Goal: Task Accomplishment & Management: Manage account settings

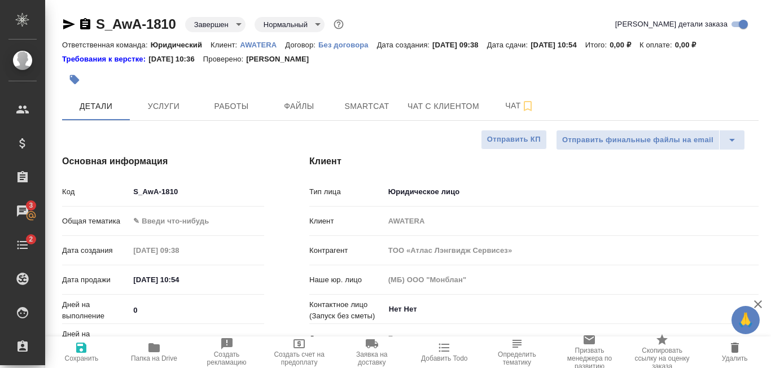
select select "RU"
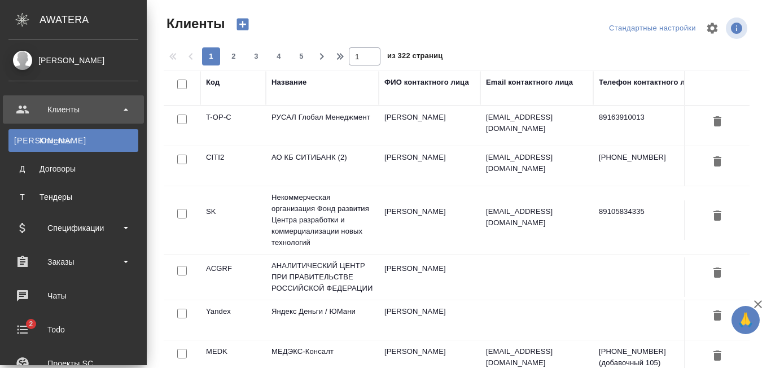
select select "RU"
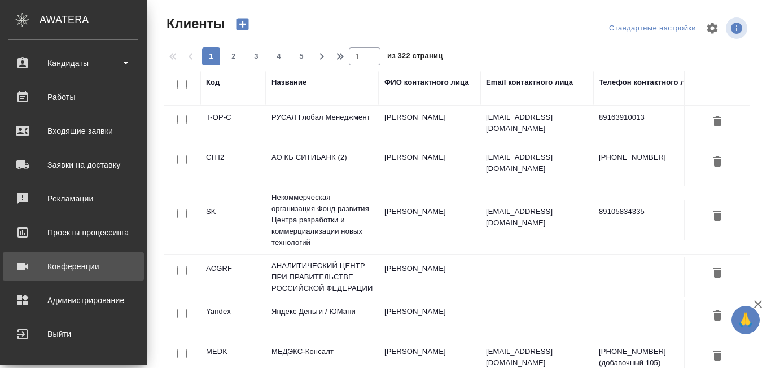
click at [84, 268] on div "Конференции" at bounding box center [73, 266] width 130 height 17
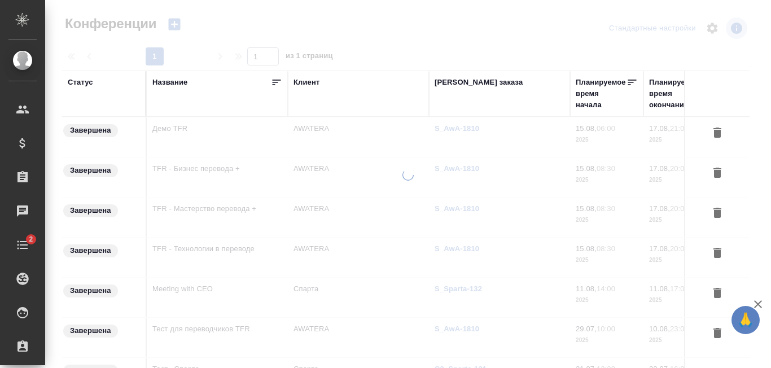
type input "[PERSON_NAME]"
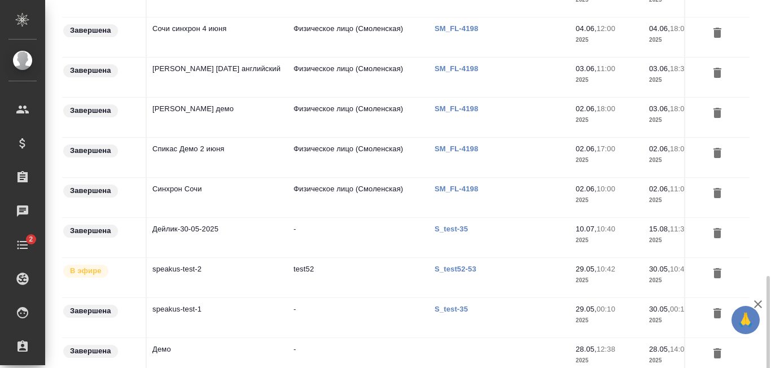
scroll to position [766, 0]
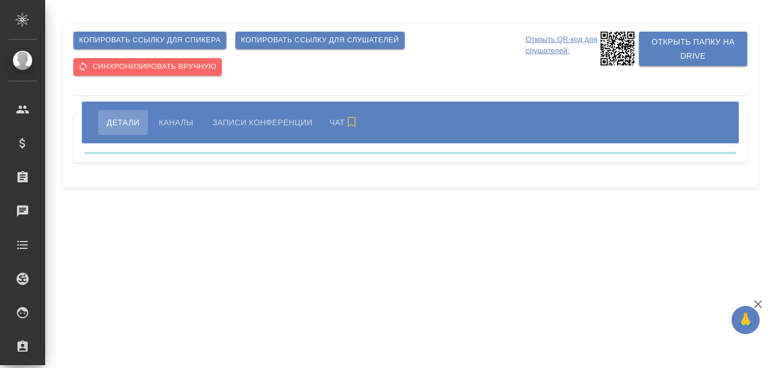
click at [174, 120] on span "Каналы" at bounding box center [176, 123] width 34 height 14
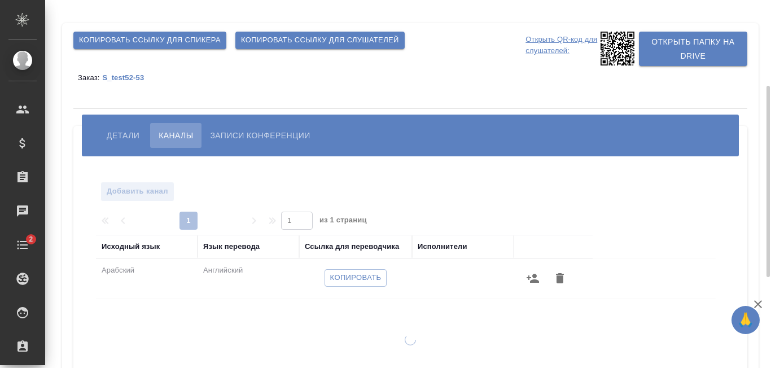
scroll to position [113, 0]
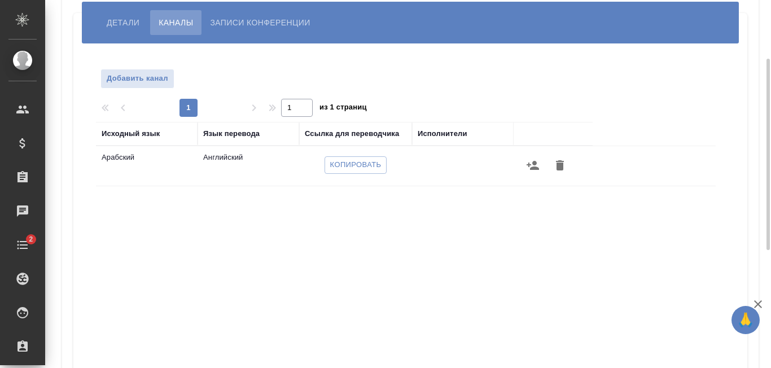
click at [370, 155] on div "Копировать" at bounding box center [356, 165] width 102 height 27
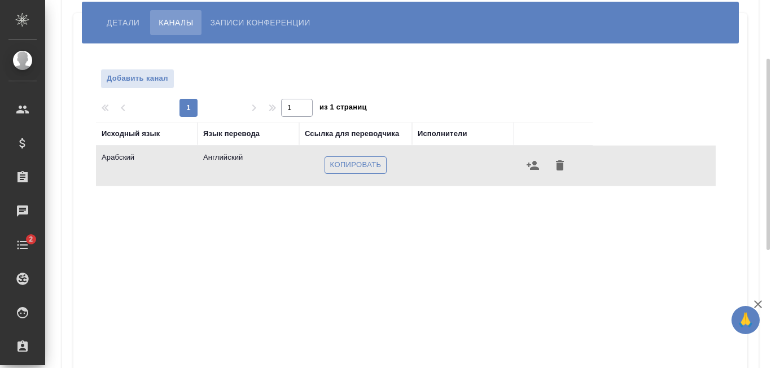
click at [367, 164] on span "Копировать" at bounding box center [355, 165] width 51 height 13
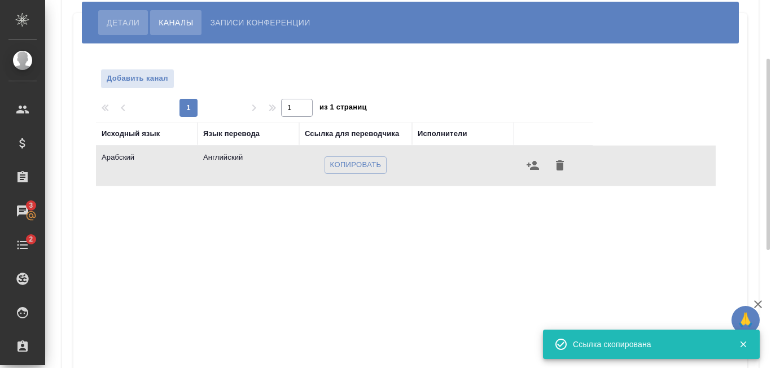
click at [123, 24] on span "Детали" at bounding box center [123, 23] width 33 height 14
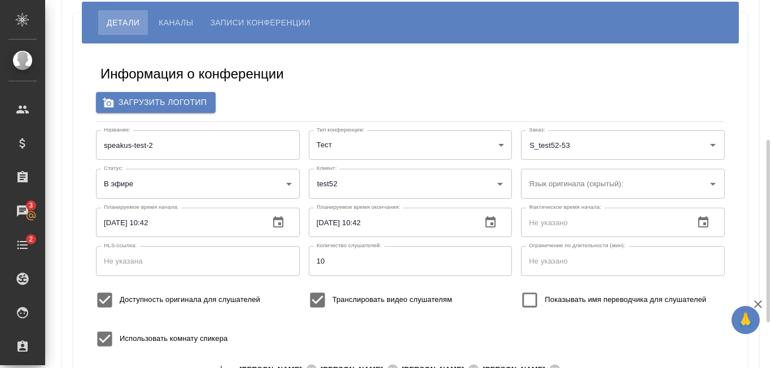
scroll to position [374, 0]
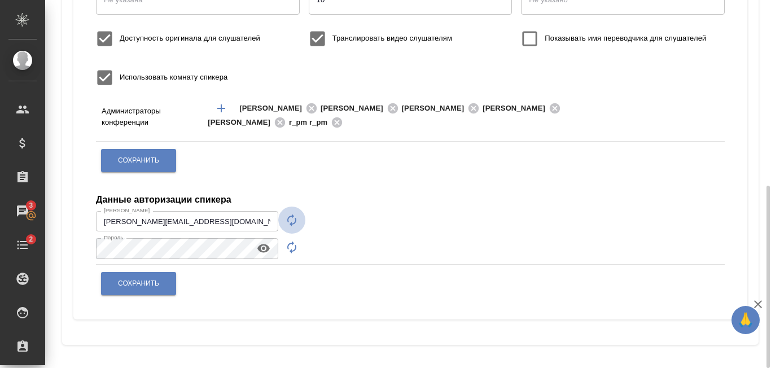
click at [298, 225] on icon "button" at bounding box center [292, 220] width 14 height 14
type input "speaker_QErdEnvg"
click at [293, 252] on icon "button" at bounding box center [292, 248] width 14 height 14
click at [264, 250] on icon "button" at bounding box center [263, 249] width 12 height 8
click at [286, 245] on icon "button" at bounding box center [292, 248] width 14 height 14
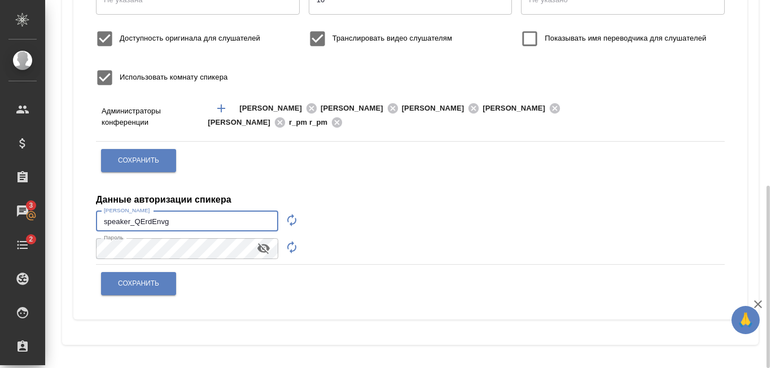
drag, startPoint x: 198, startPoint y: 225, endPoint x: 50, endPoint y: 223, distance: 148.0
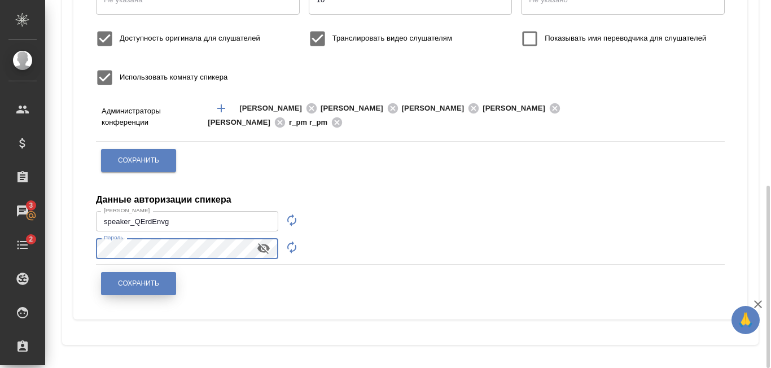
click at [132, 285] on span "Сохранить" at bounding box center [138, 284] width 41 height 10
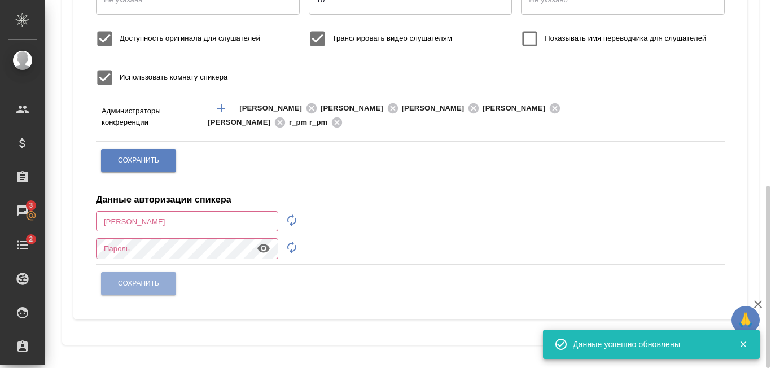
type input "anton.nikiforov@awatera.com"
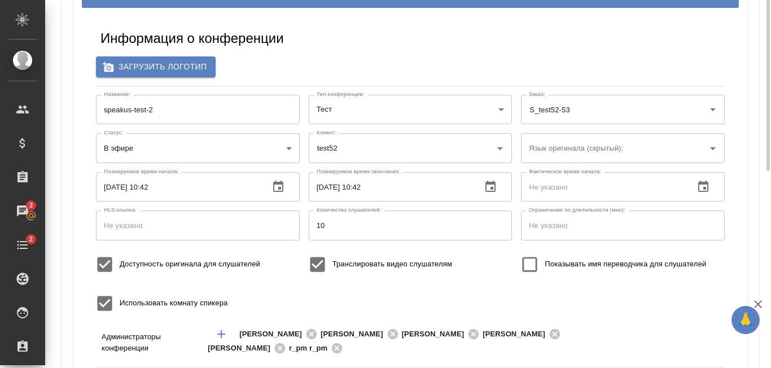
scroll to position [92, 0]
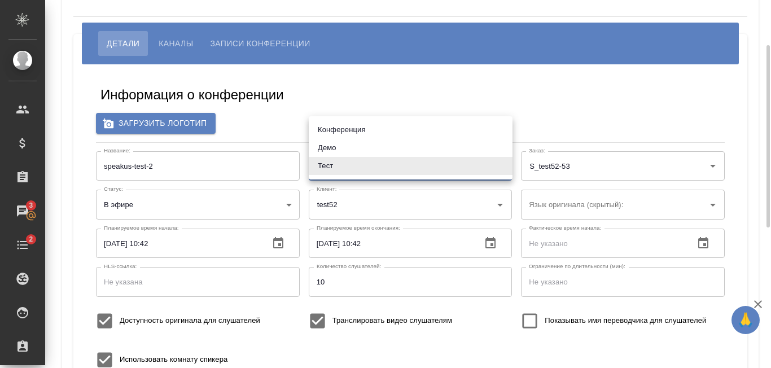
click at [343, 170] on body "🙏 .cls-1 fill:#fff; AWATERA Nikiforov Anton Клиенты Спецификации Заказы 3 Чаты …" at bounding box center [385, 184] width 771 height 368
click at [381, 130] on li "Конференция" at bounding box center [411, 130] width 204 height 18
type input "conference"
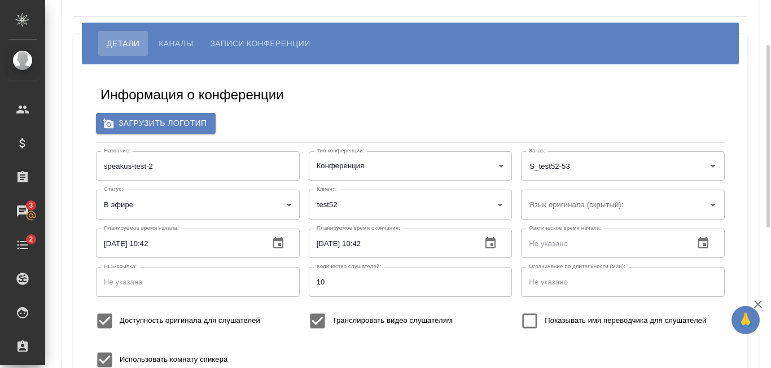
click at [431, 93] on div "Информация о конференции" at bounding box center [411, 97] width 620 height 23
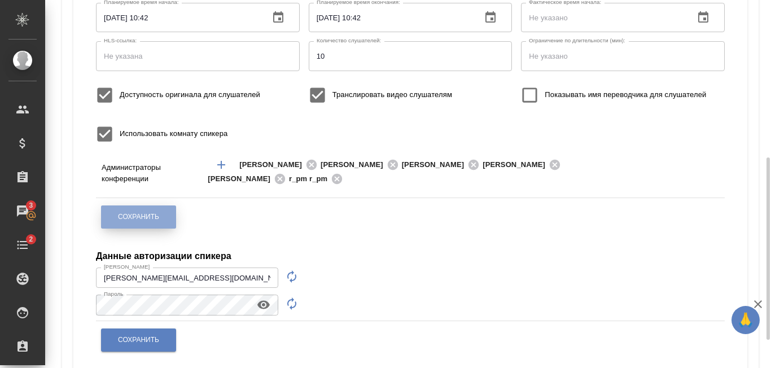
click at [155, 208] on button "Сохранить" at bounding box center [138, 217] width 75 height 23
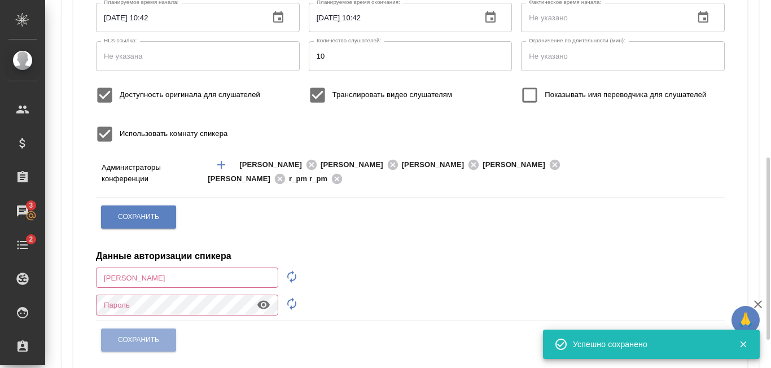
type input "anton.nikiforov@awatera.com"
